Goal: Transaction & Acquisition: Book appointment/travel/reservation

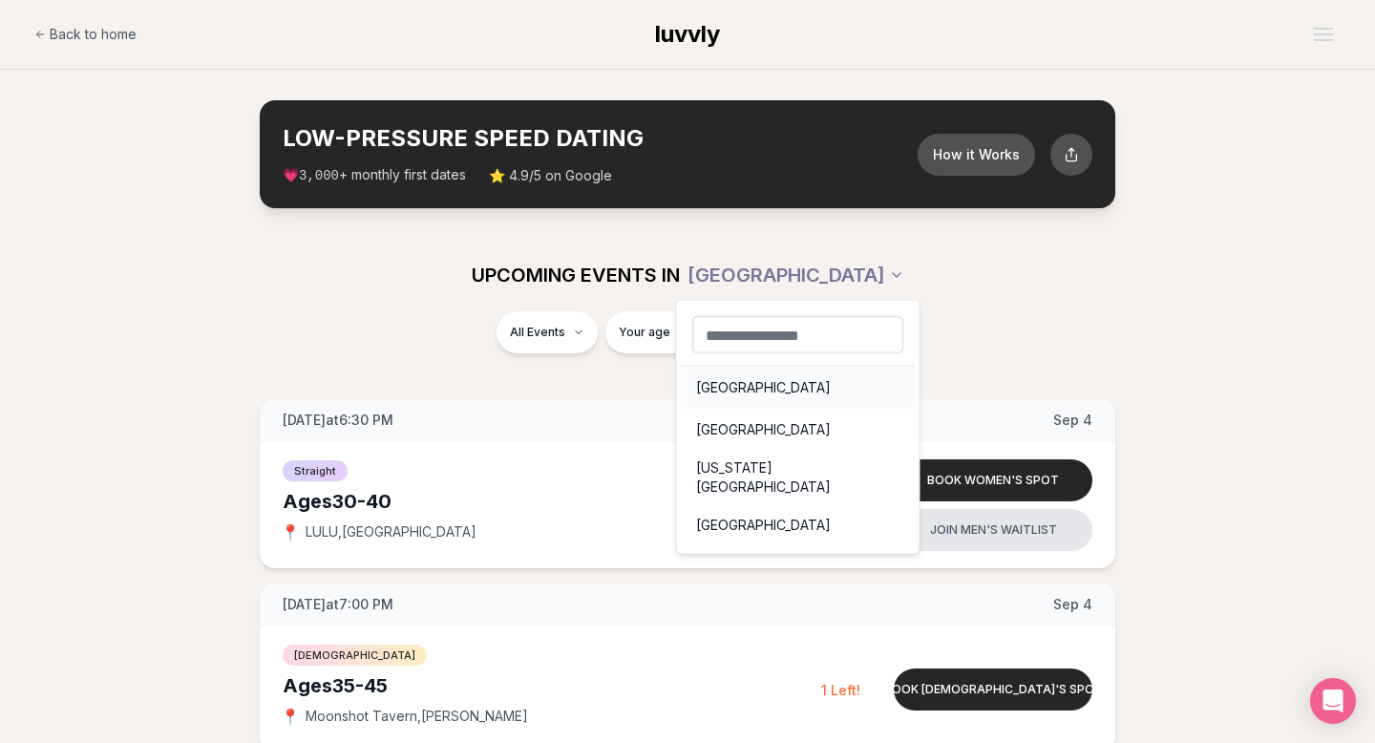
scroll to position [27, 0]
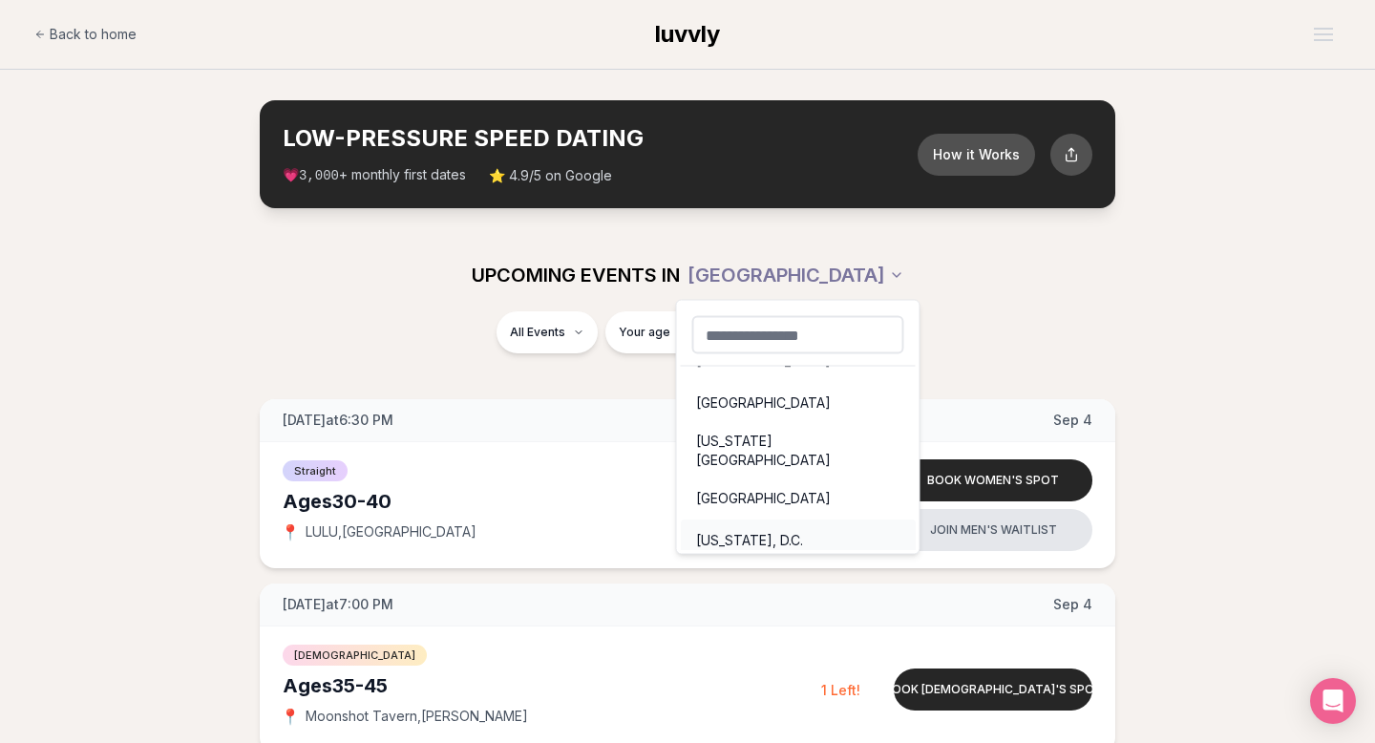
click at [773, 532] on div "Washington, D.C." at bounding box center [798, 540] width 235 height 42
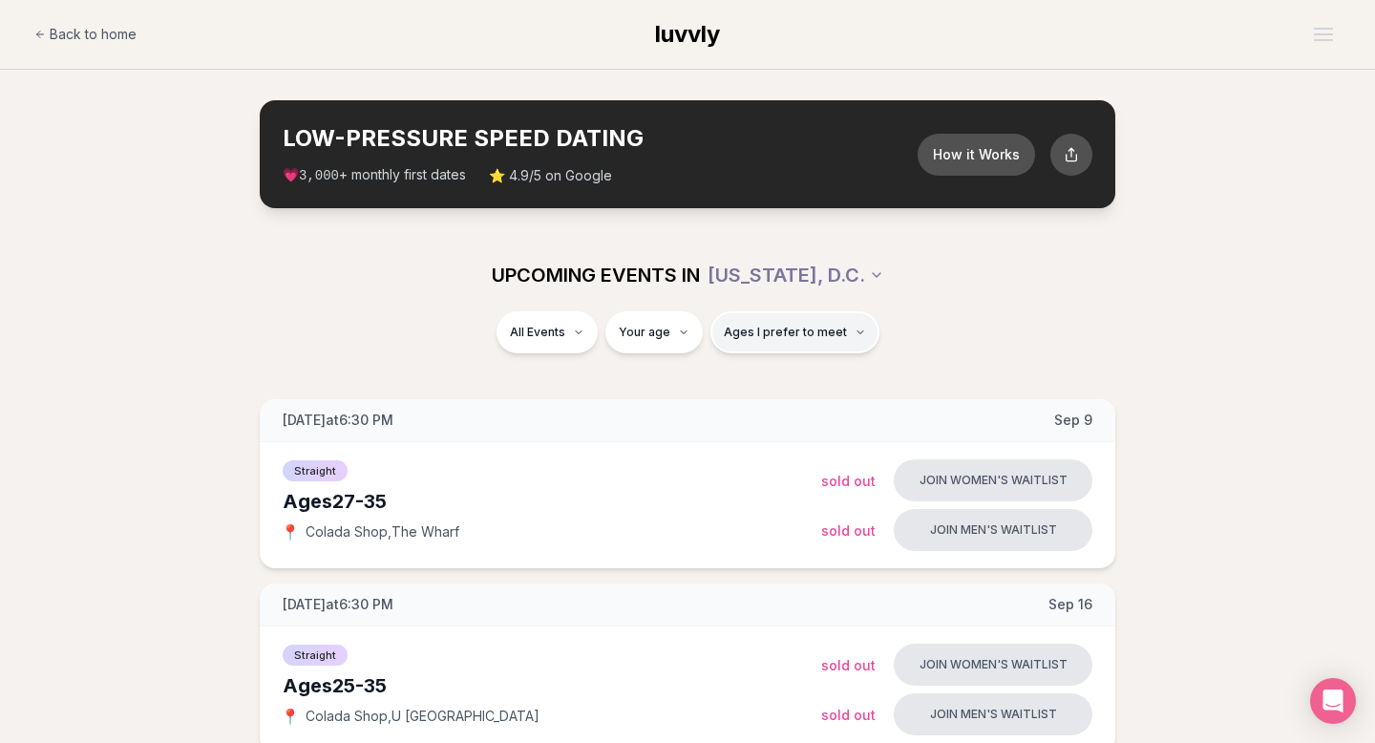
click at [777, 344] on button "Ages I prefer to meet" at bounding box center [794, 332] width 169 height 42
click at [773, 390] on div "Please enter your age first" at bounding box center [793, 386] width 168 height 34
click at [782, 343] on button "Ages I prefer to meet" at bounding box center [794, 332] width 169 height 42
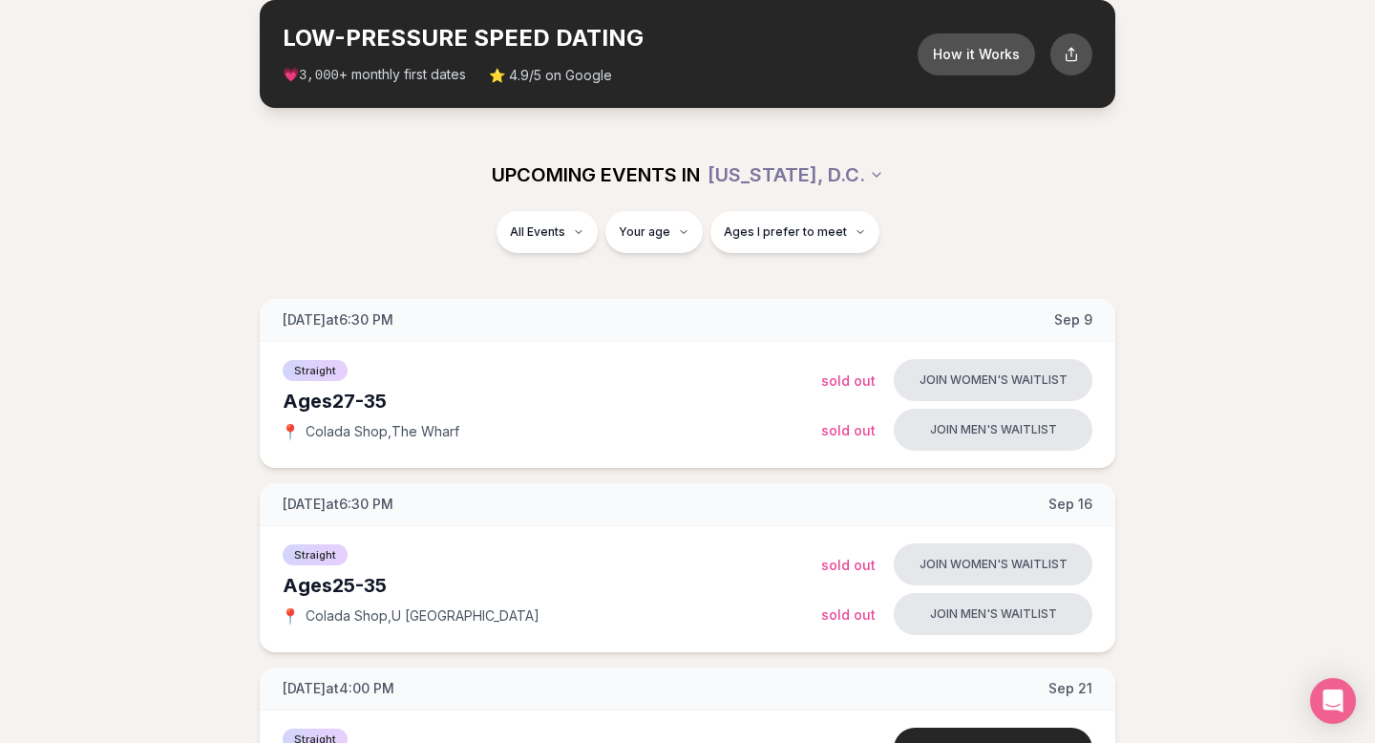
scroll to position [166, 0]
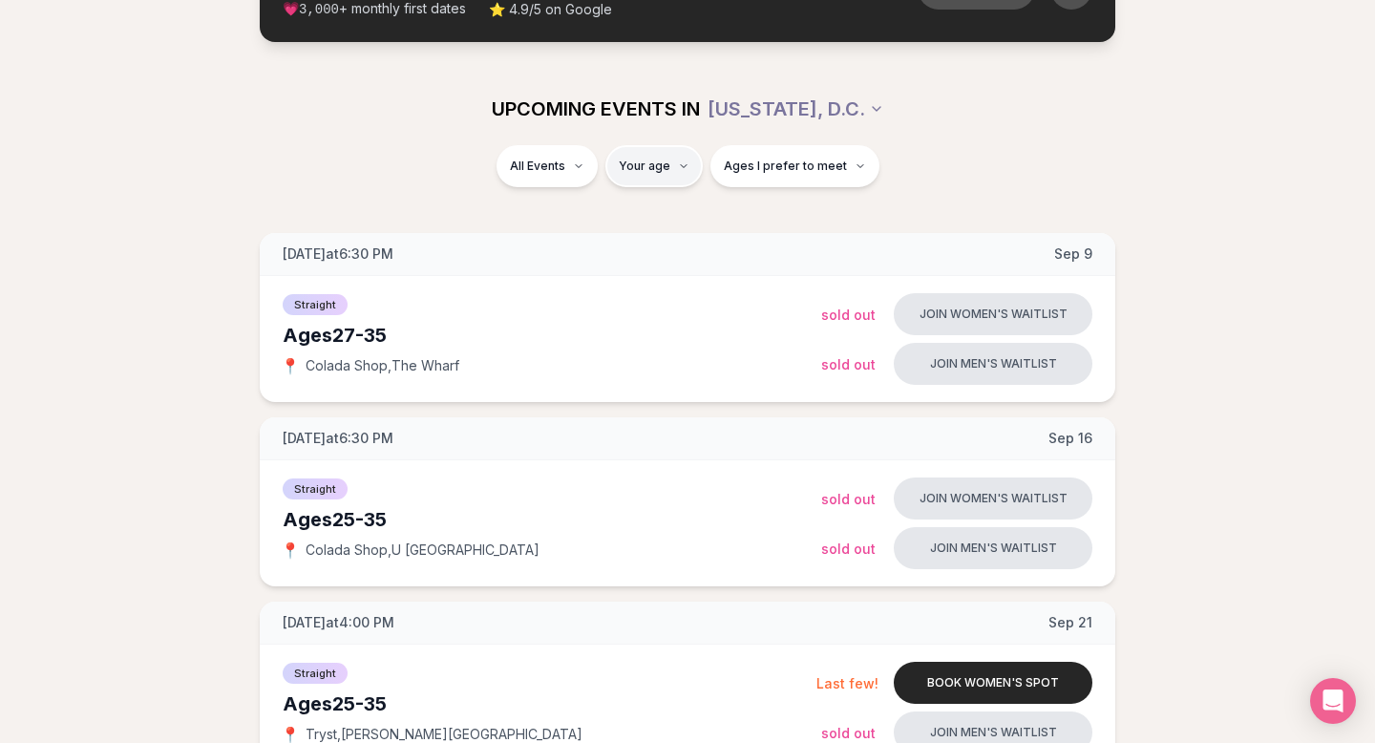
type input "**"
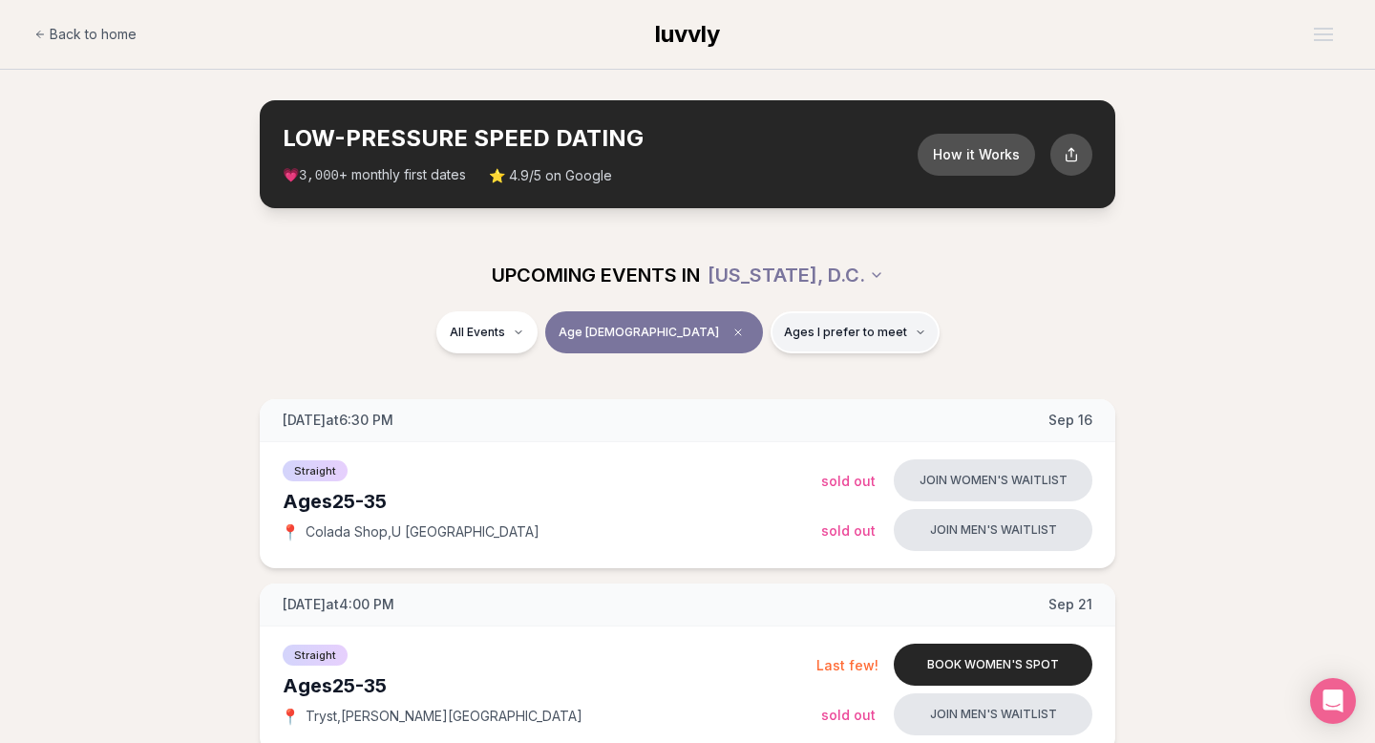
click at [784, 335] on span "Ages I prefer to meet" at bounding box center [845, 332] width 123 height 15
click at [715, 401] on button "Around my age" at bounding box center [717, 405] width 15 height 15
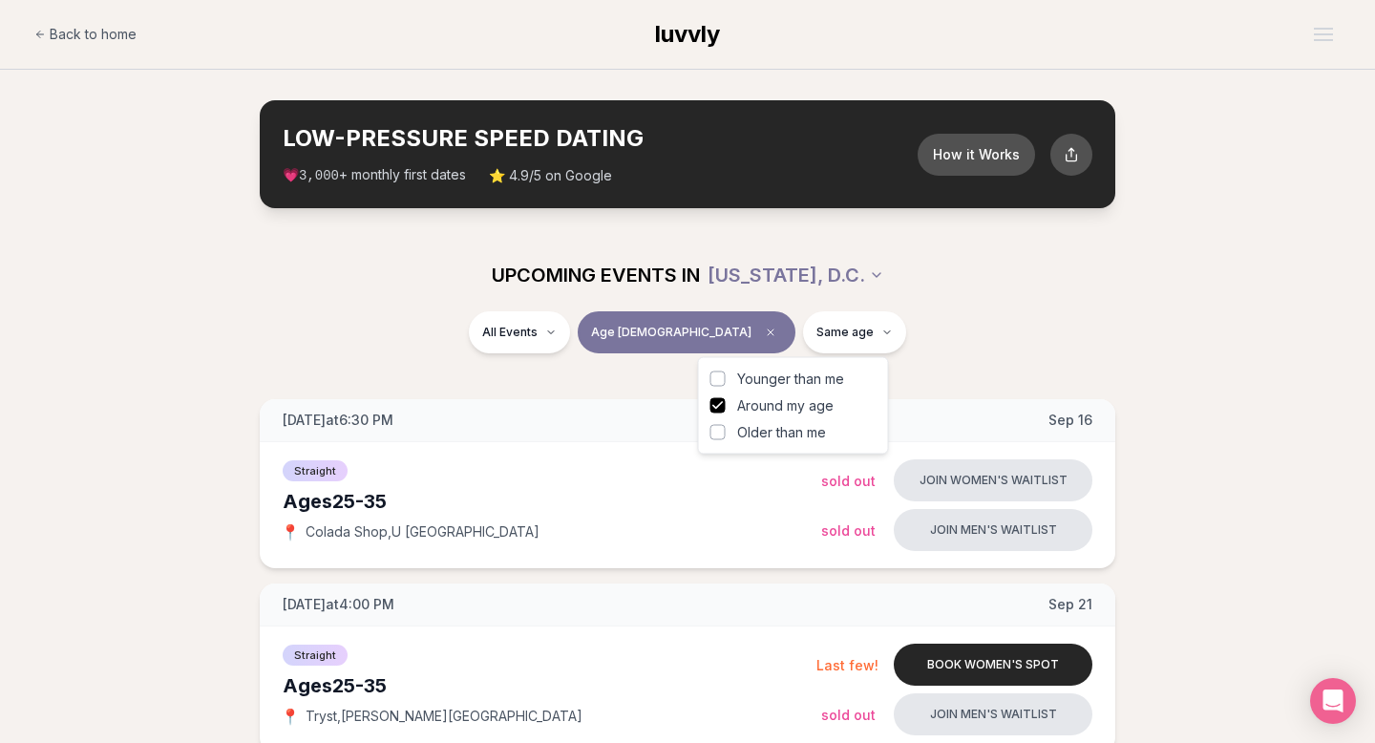
click at [720, 434] on button "Older than me" at bounding box center [717, 432] width 15 height 15
click at [905, 327] on icon "button" at bounding box center [910, 331] width 11 height 11
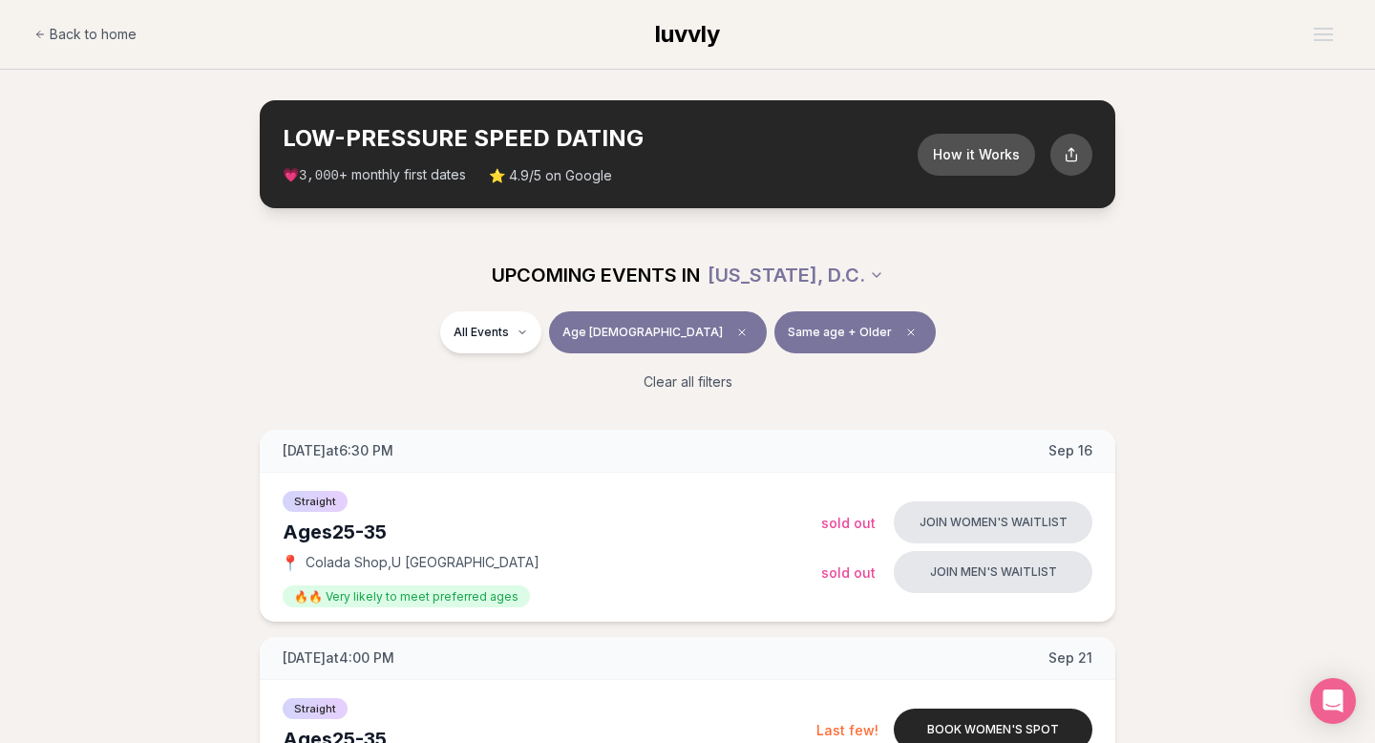
click at [85, 27] on span "Back to home" at bounding box center [93, 34] width 87 height 19
